Goal: Find specific page/section: Find specific page/section

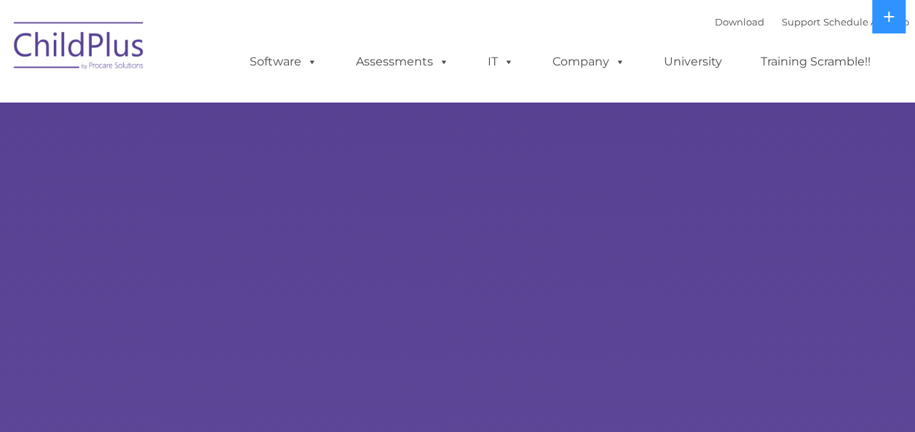
select select "MEDIUM"
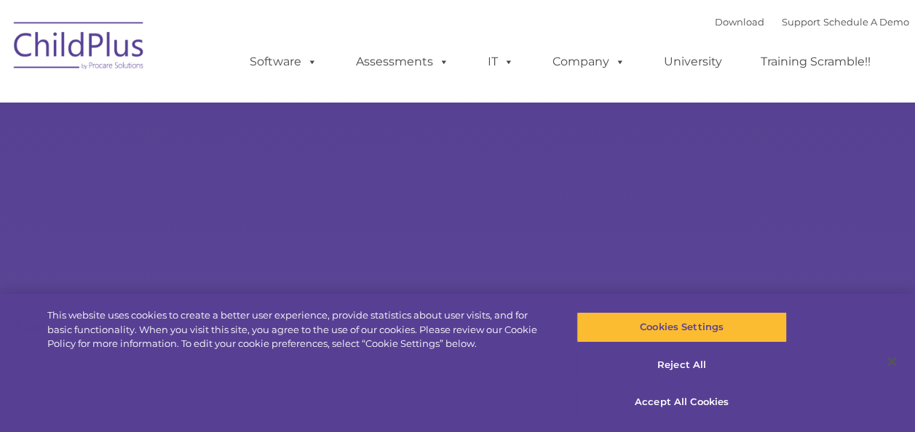
type input ""
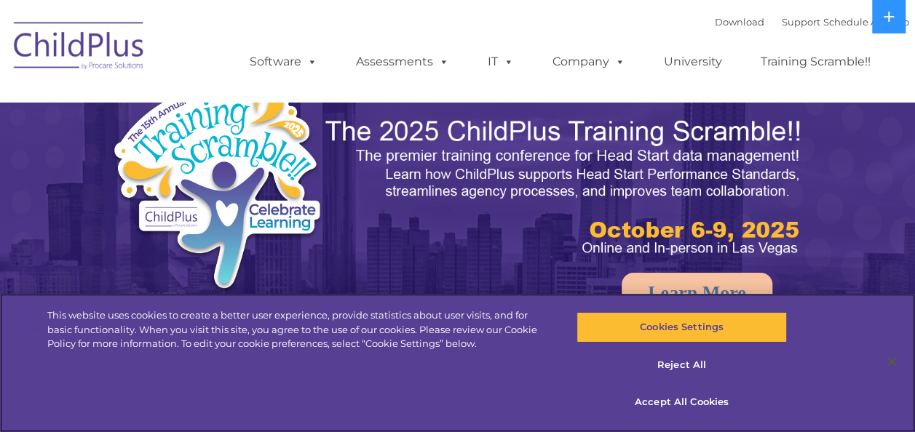
select select "MEDIUM"
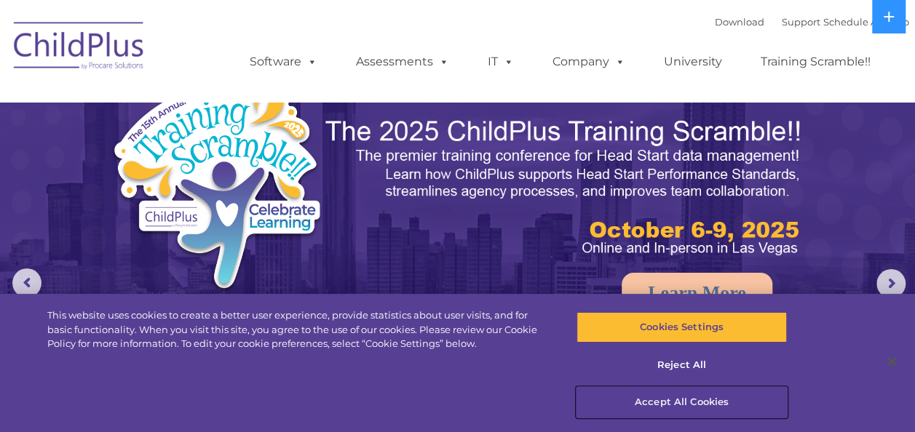
click at [702, 403] on button "Accept All Cookies" at bounding box center [681, 402] width 210 height 31
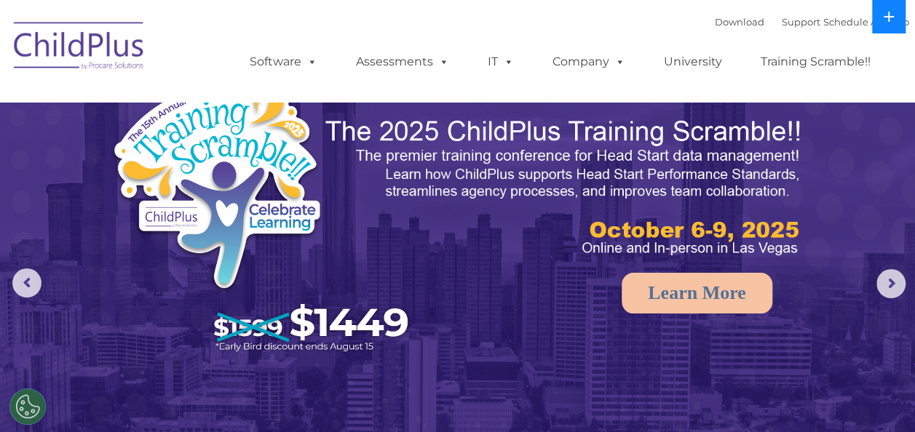
click at [891, 14] on icon at bounding box center [889, 17] width 12 height 12
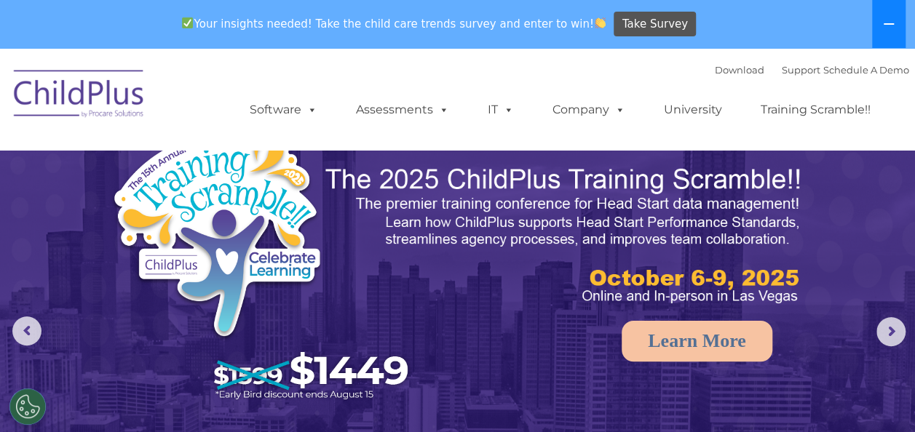
click at [891, 14] on button at bounding box center [888, 24] width 33 height 48
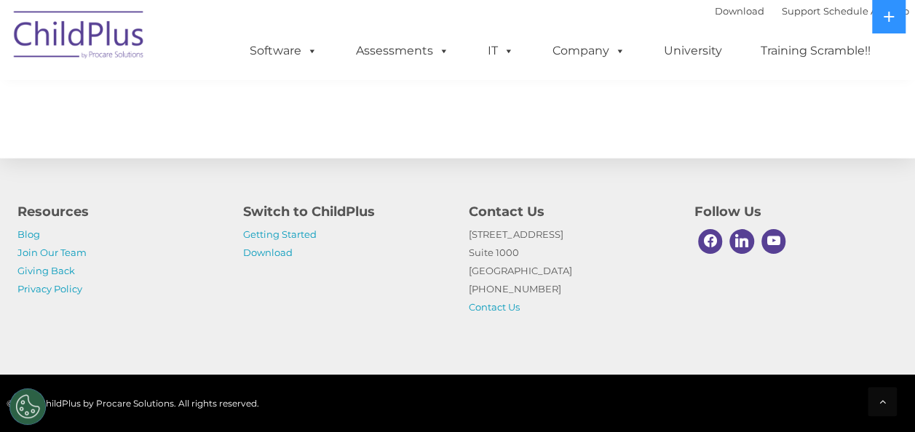
scroll to position [1731, 0]
